Goal: Find specific page/section: Find specific page/section

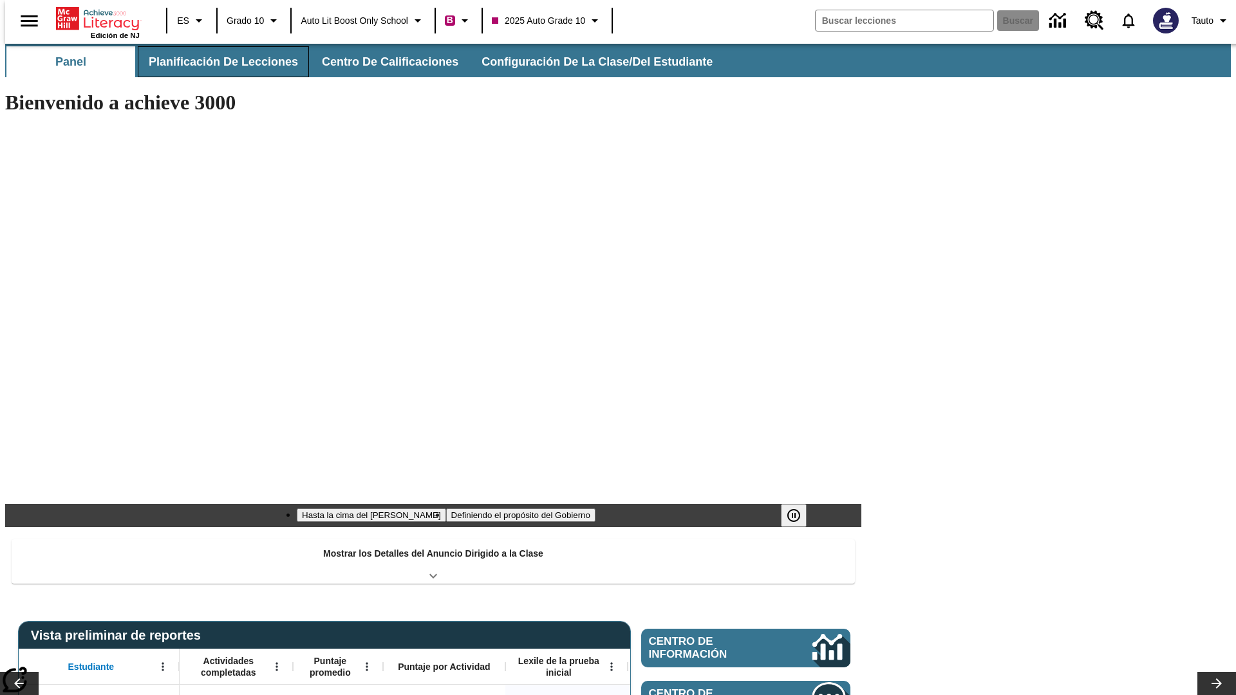
click at [216, 62] on button "Planificación de lecciones" at bounding box center [223, 61] width 171 height 31
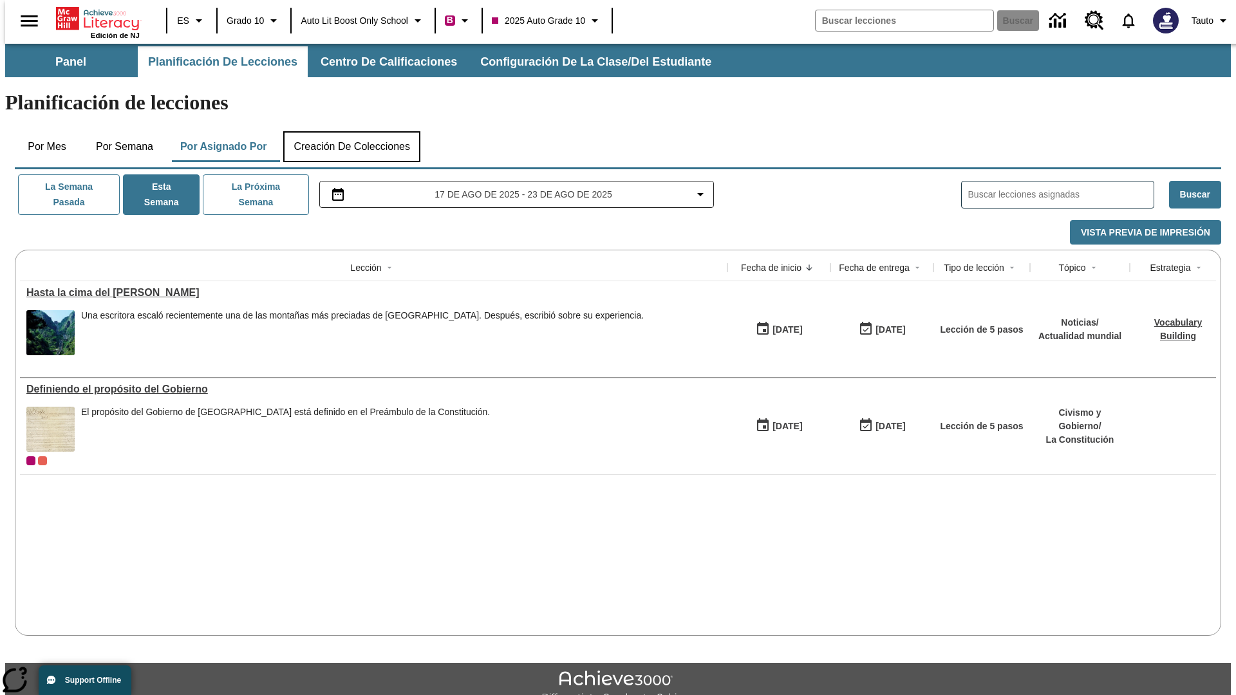
click at [352, 131] on button "Creación de colecciones" at bounding box center [351, 146] width 137 height 31
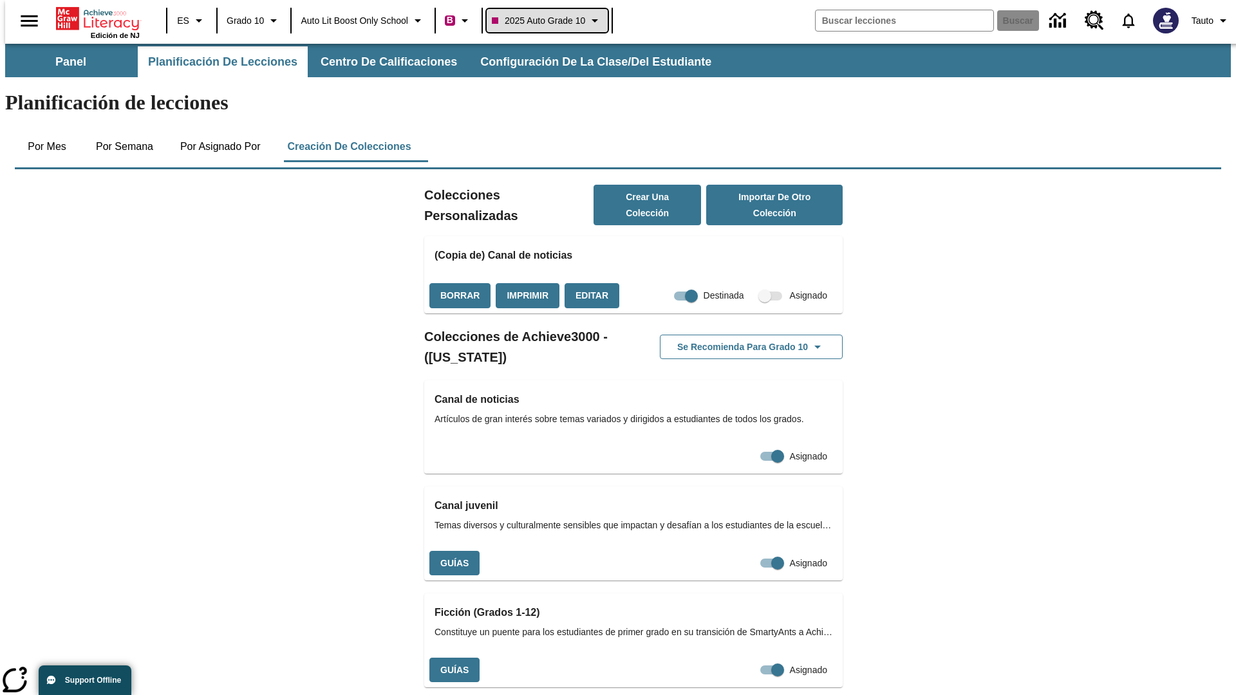
click at [551, 21] on span "2025 Auto Grade 10" at bounding box center [538, 21] width 93 height 14
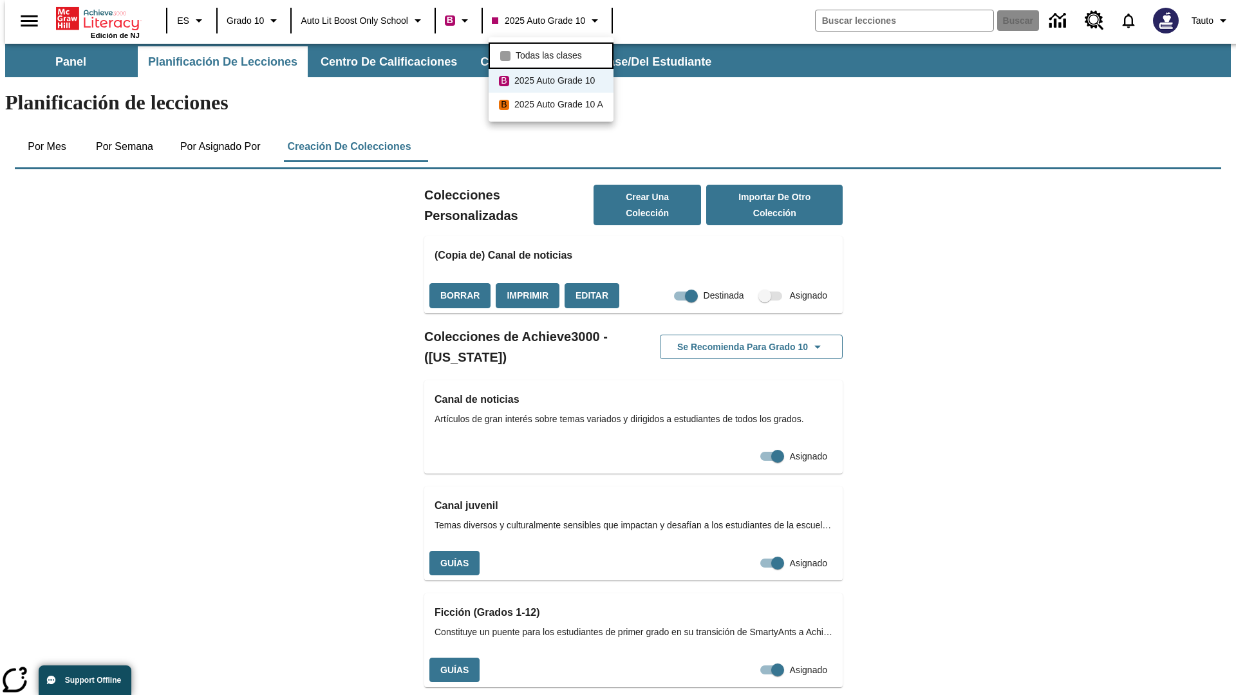
click at [553, 54] on span "Todas las clases" at bounding box center [549, 56] width 66 height 14
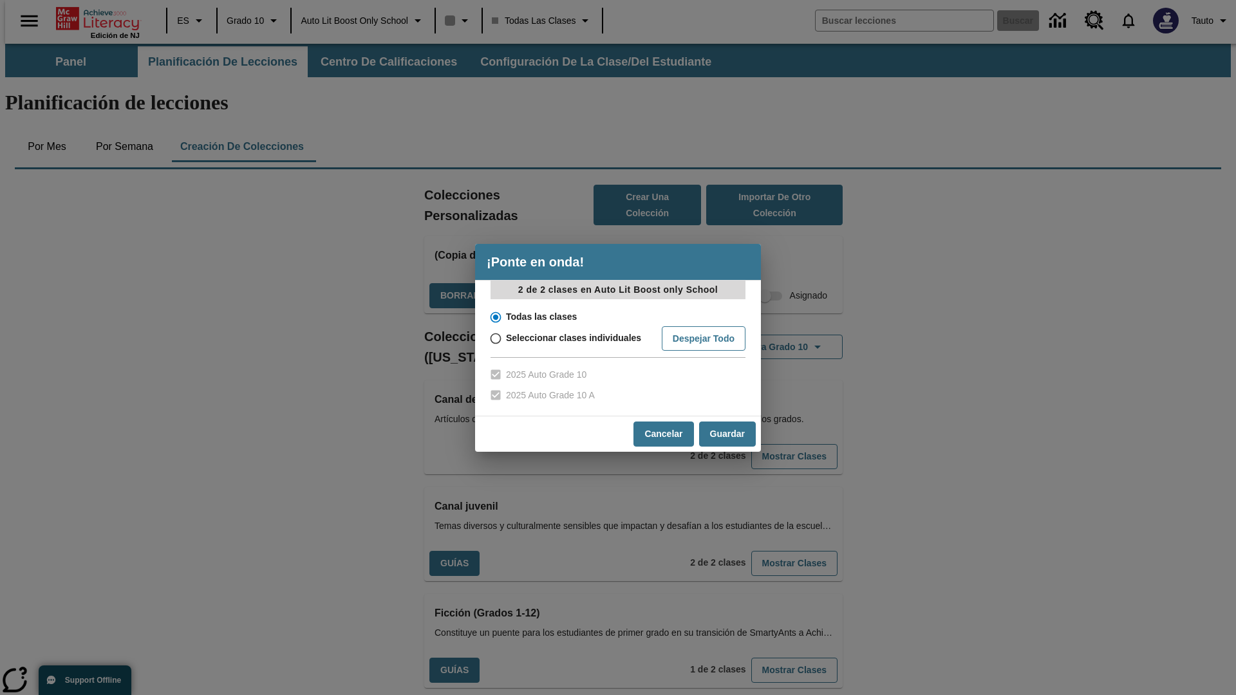
scroll to position [379, 0]
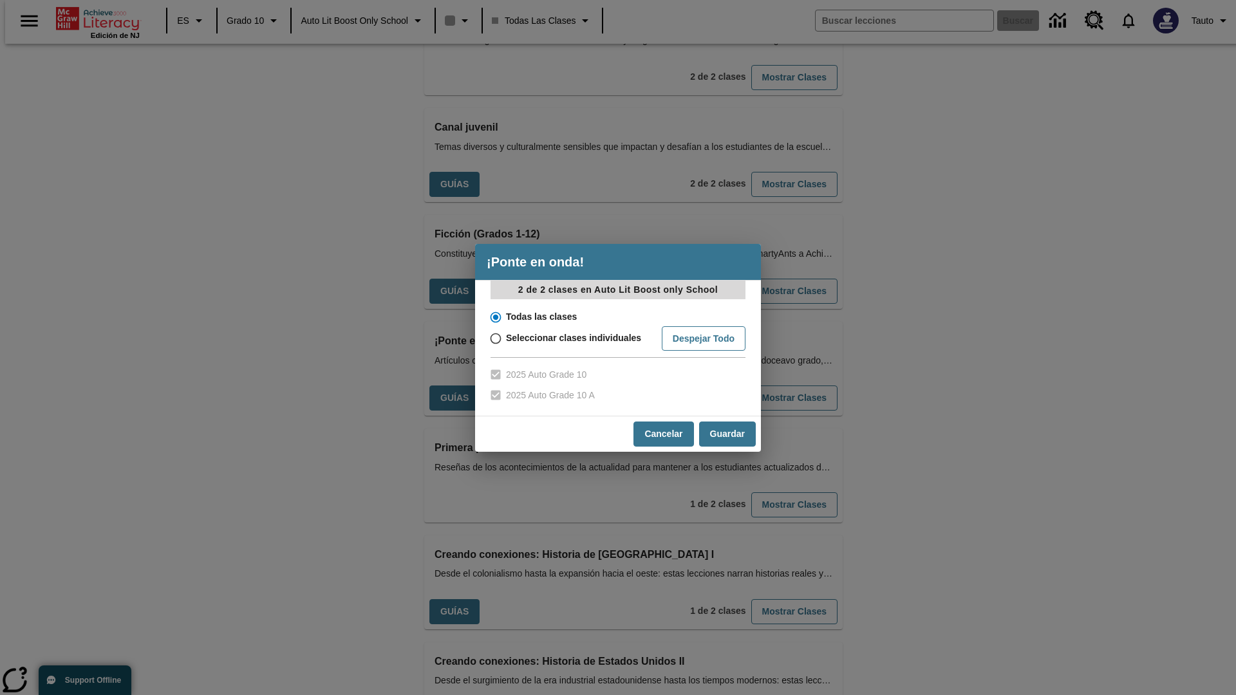
click at [494, 317] on input "Todas las clases" at bounding box center [494, 317] width 23 height 18
click at [662, 434] on button "Cancelar" at bounding box center [663, 434] width 60 height 25
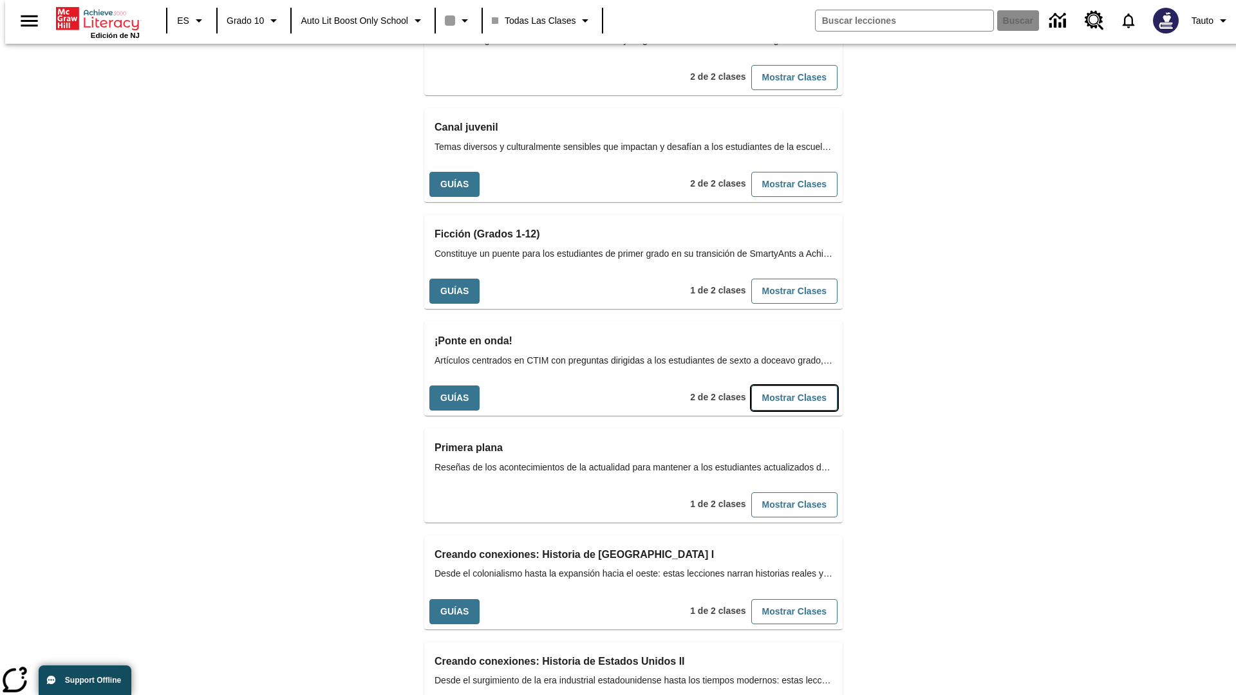
click at [773, 386] on button "Mostrar Clases" at bounding box center [794, 398] width 86 height 25
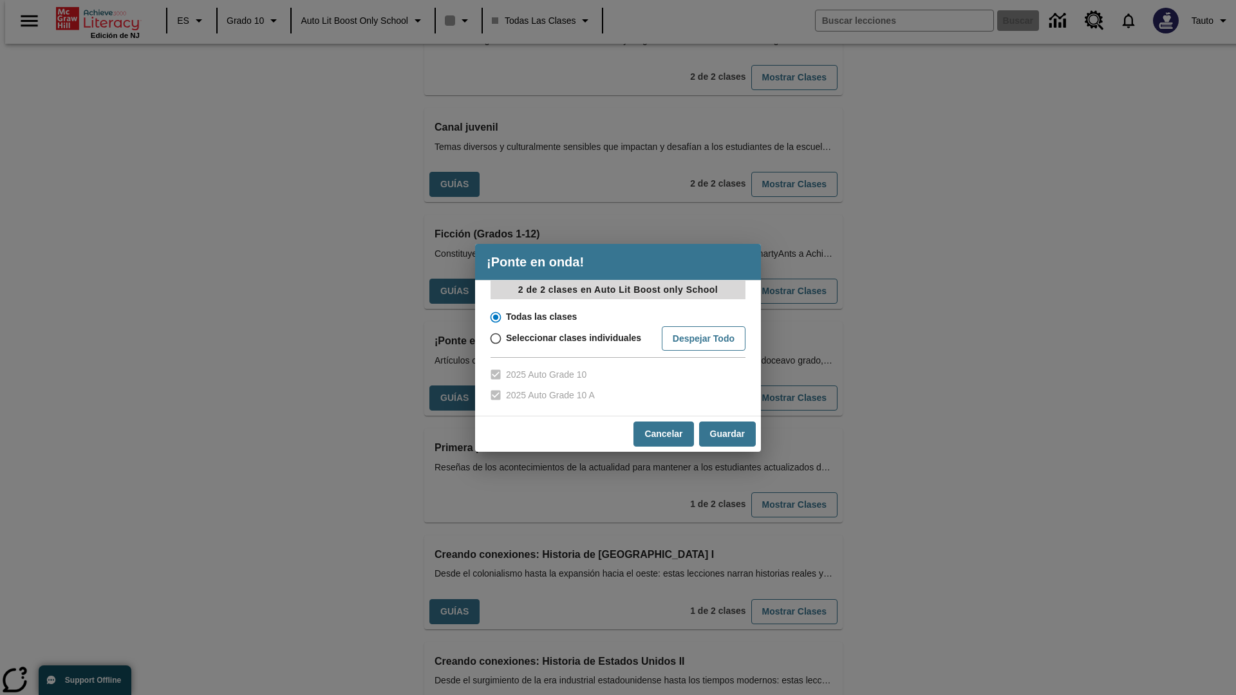
click at [494, 317] on input "Todas las clases" at bounding box center [494, 317] width 23 height 18
click at [727, 434] on button "Guardar" at bounding box center [727, 434] width 57 height 25
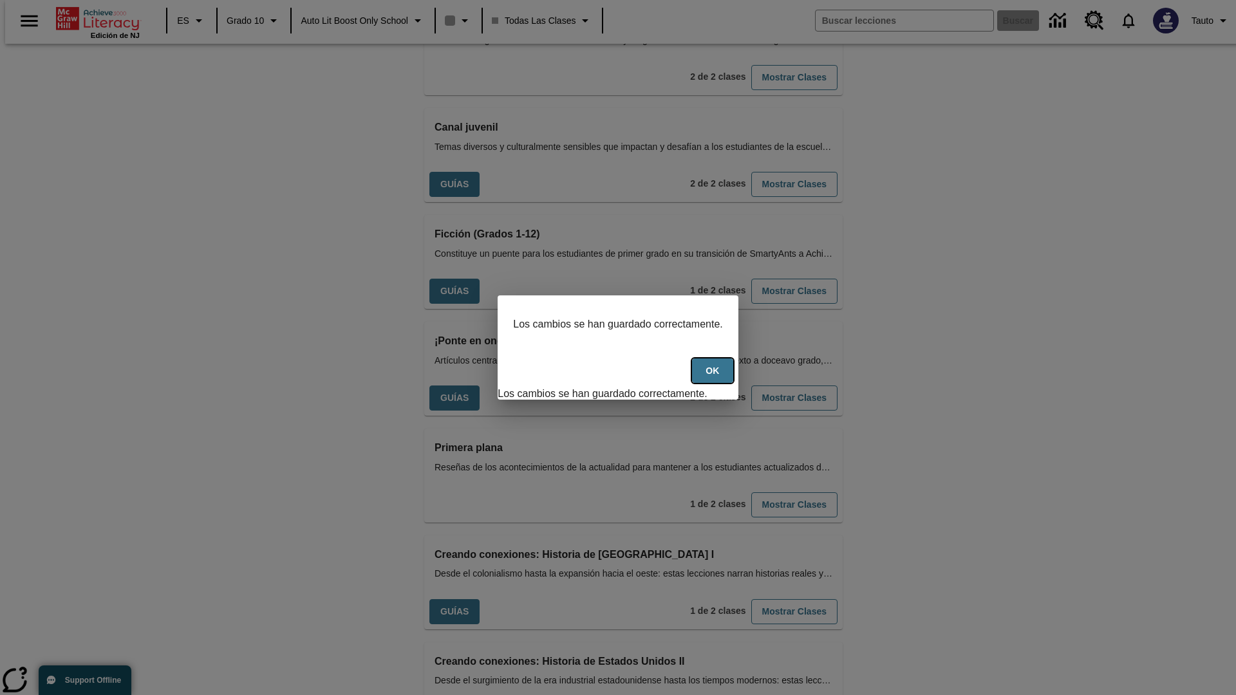
click at [719, 378] on button "OK" at bounding box center [712, 371] width 41 height 25
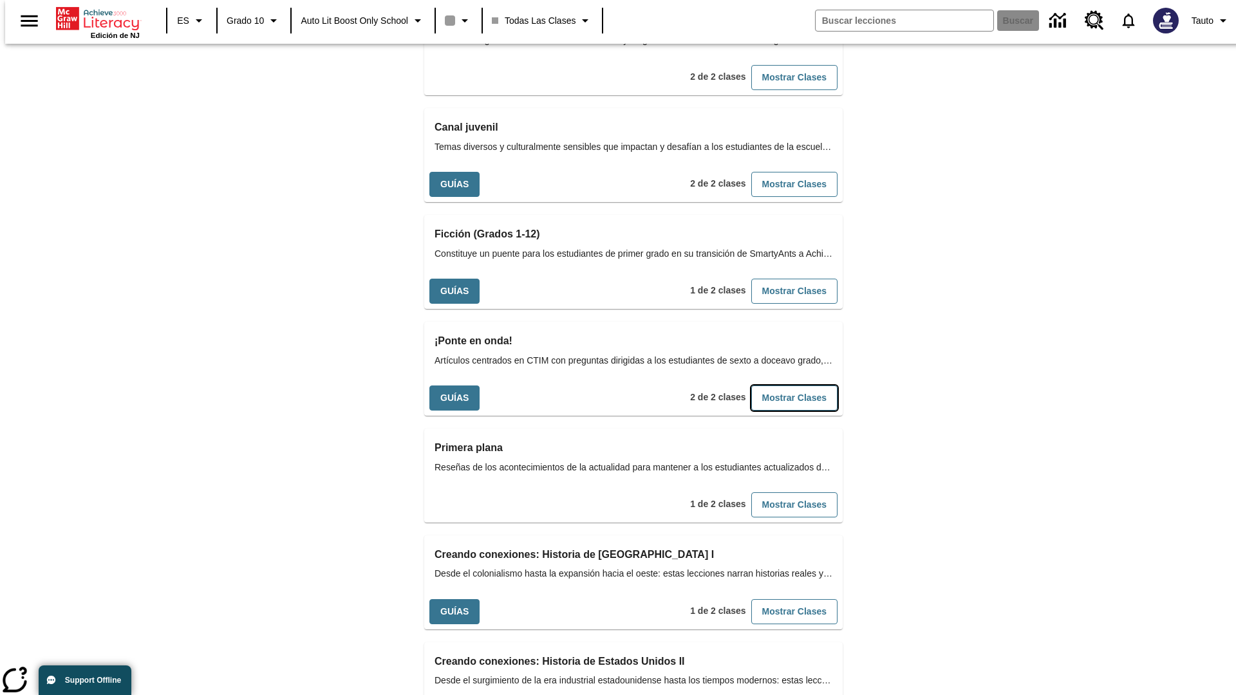
click at [773, 386] on button "Mostrar Clases" at bounding box center [794, 398] width 86 height 25
